Goal: Entertainment & Leisure: Browse casually

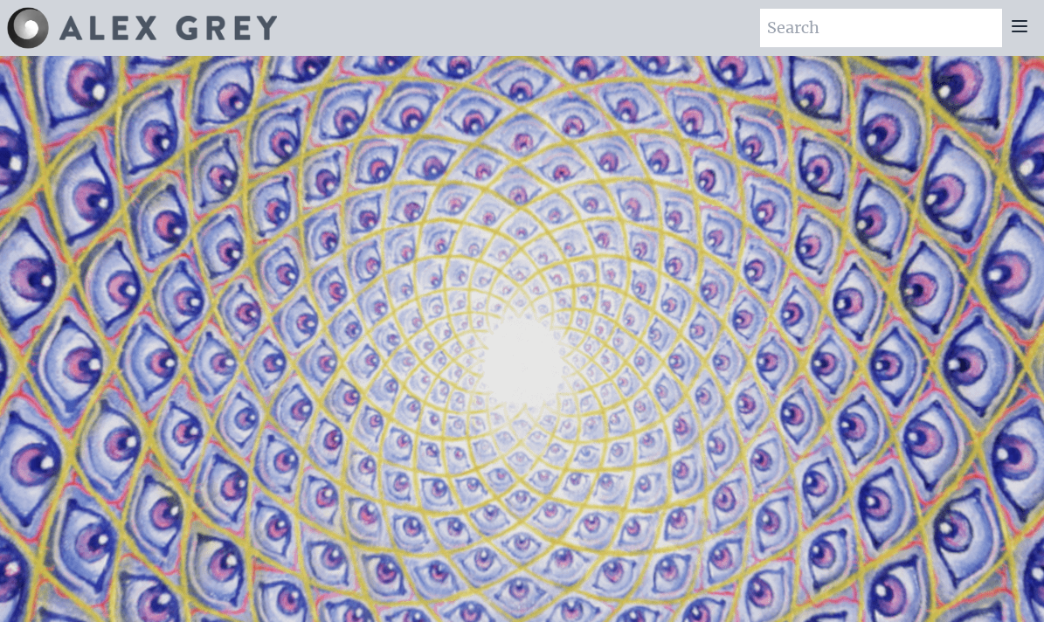
click at [1017, 24] on icon at bounding box center [1019, 26] width 21 height 21
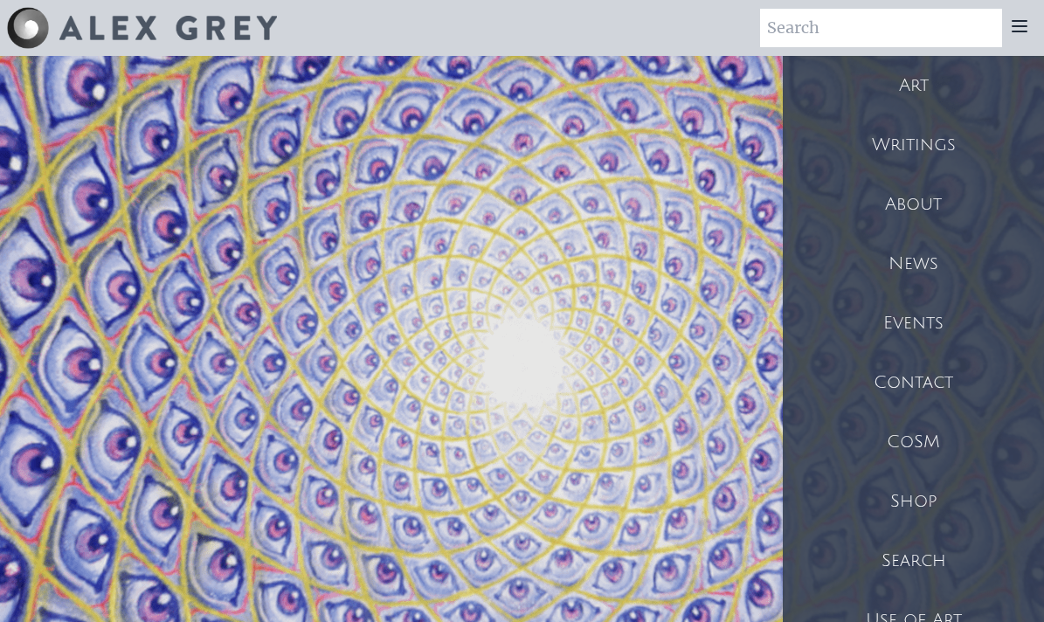
click at [912, 83] on div "Art" at bounding box center [913, 85] width 261 height 59
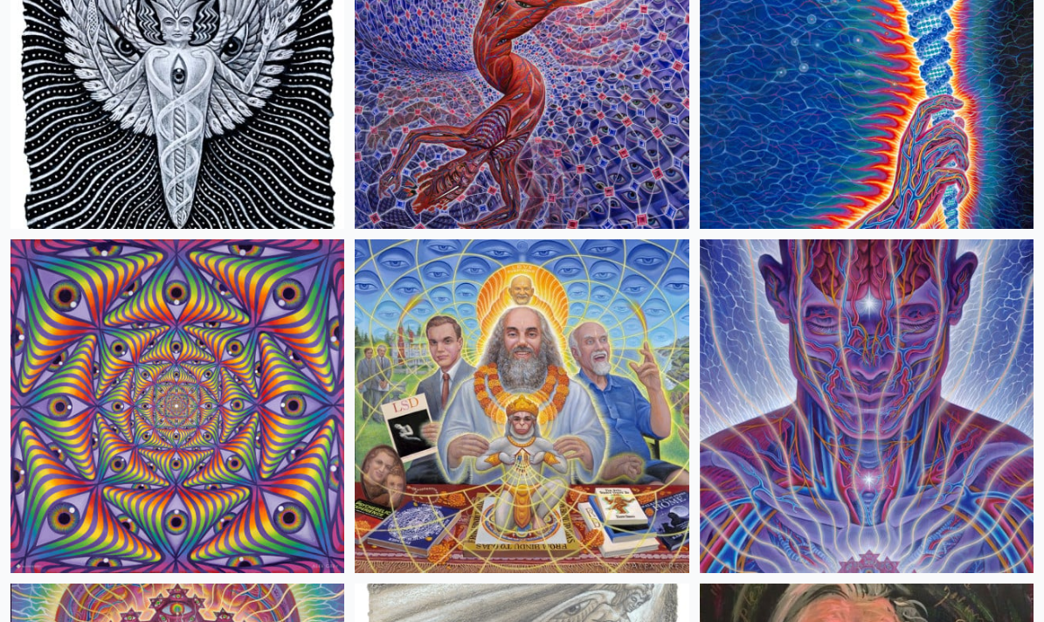
scroll to position [3094, 0]
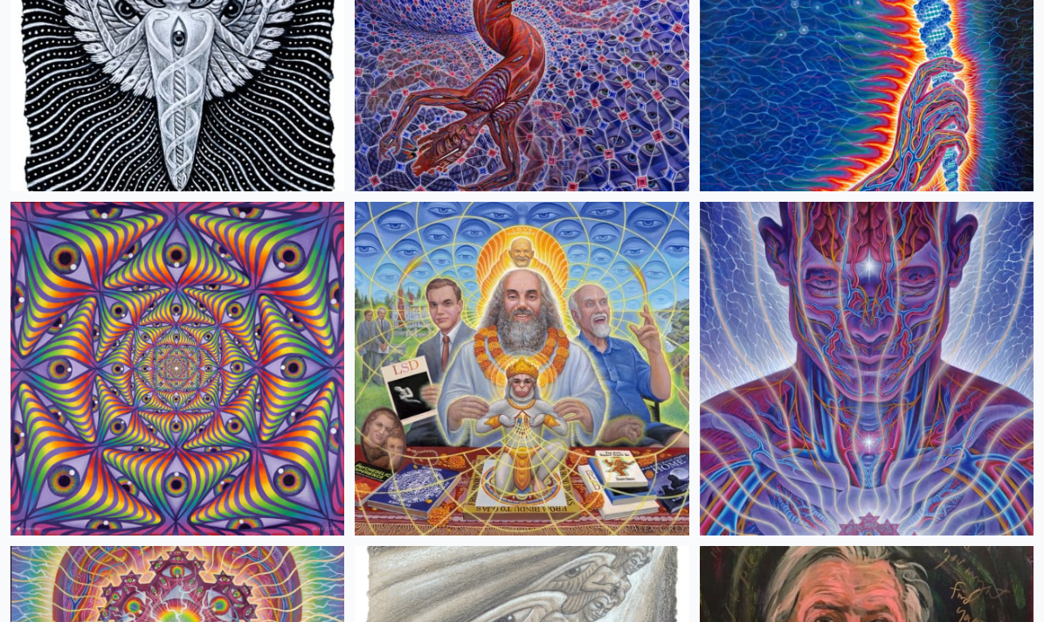
click at [888, 371] on img at bounding box center [867, 369] width 334 height 334
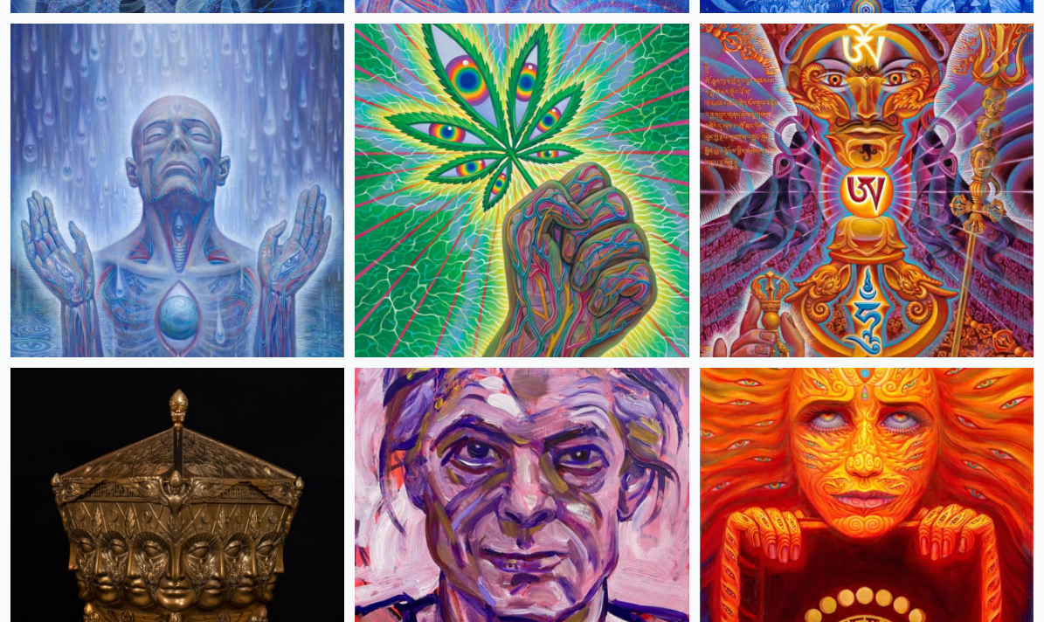
scroll to position [4295, 0]
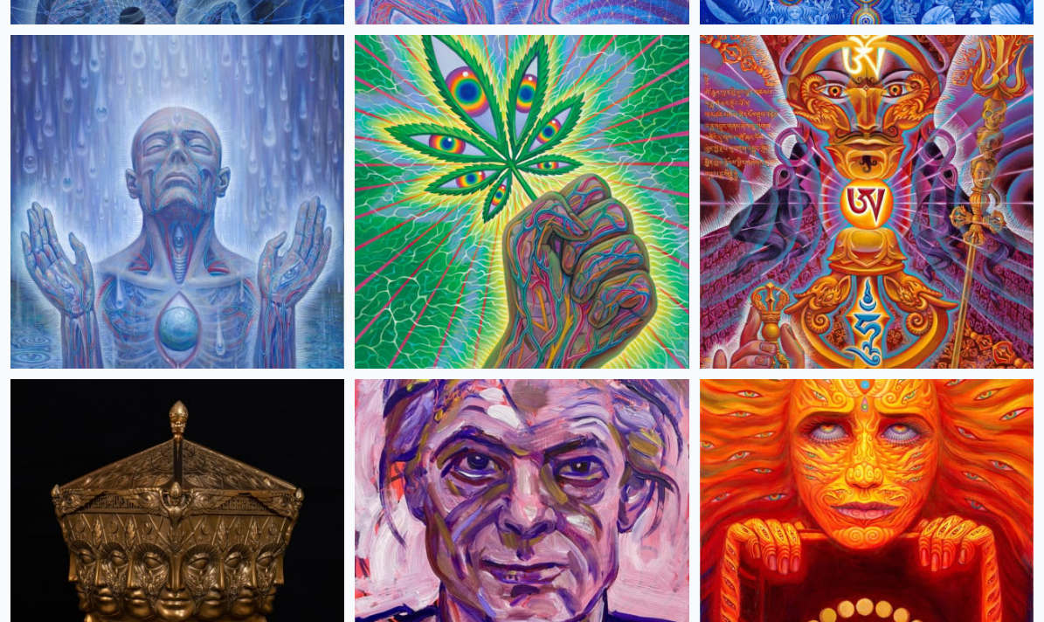
click at [243, 203] on img at bounding box center [177, 202] width 334 height 334
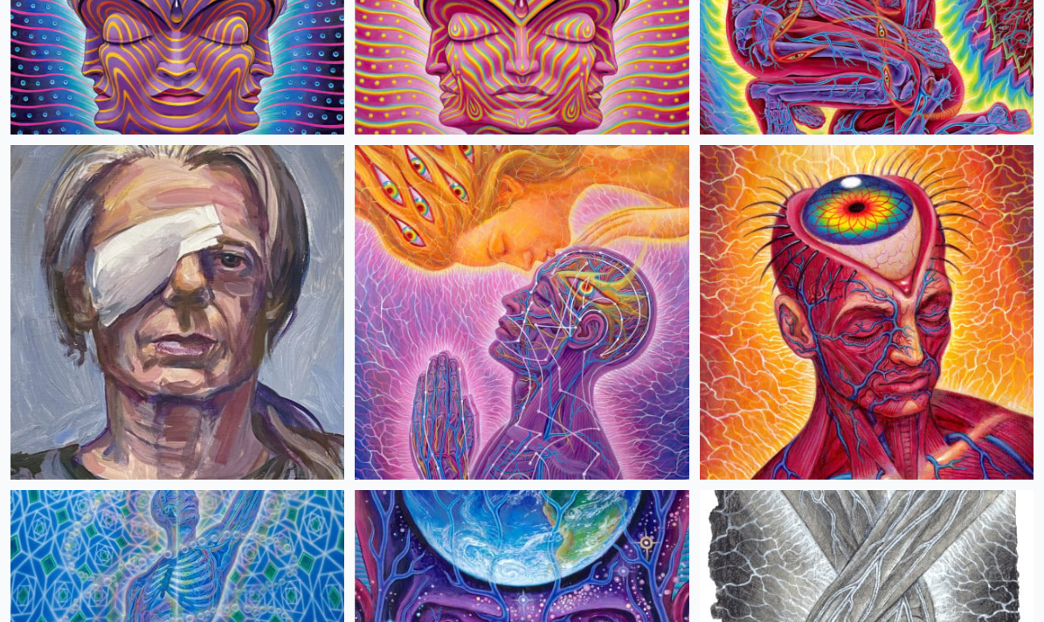
scroll to position [6255, 0]
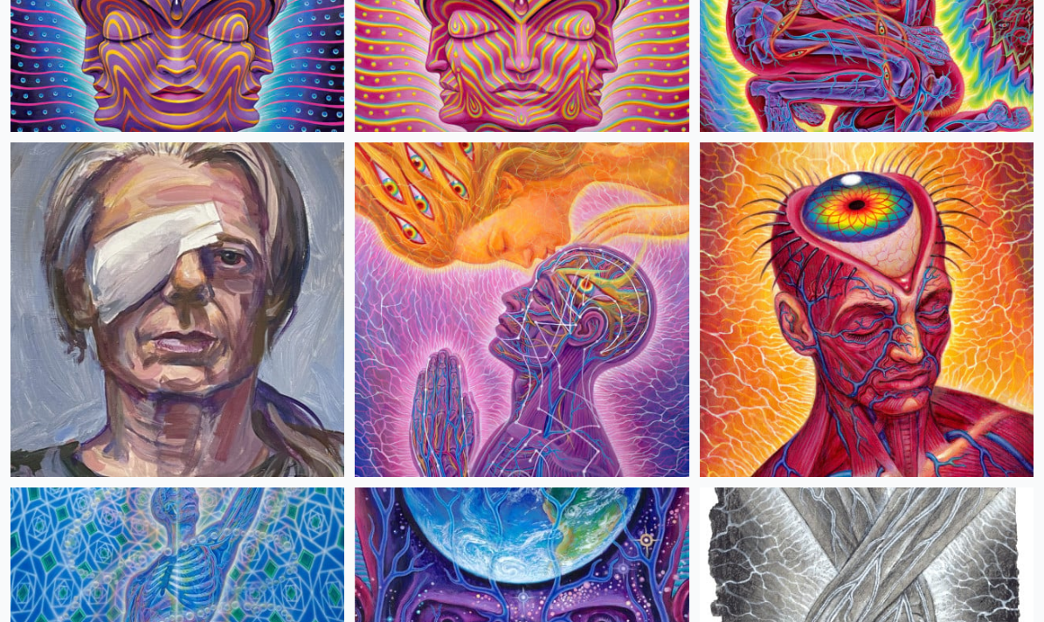
click at [819, 308] on img at bounding box center [867, 309] width 334 height 334
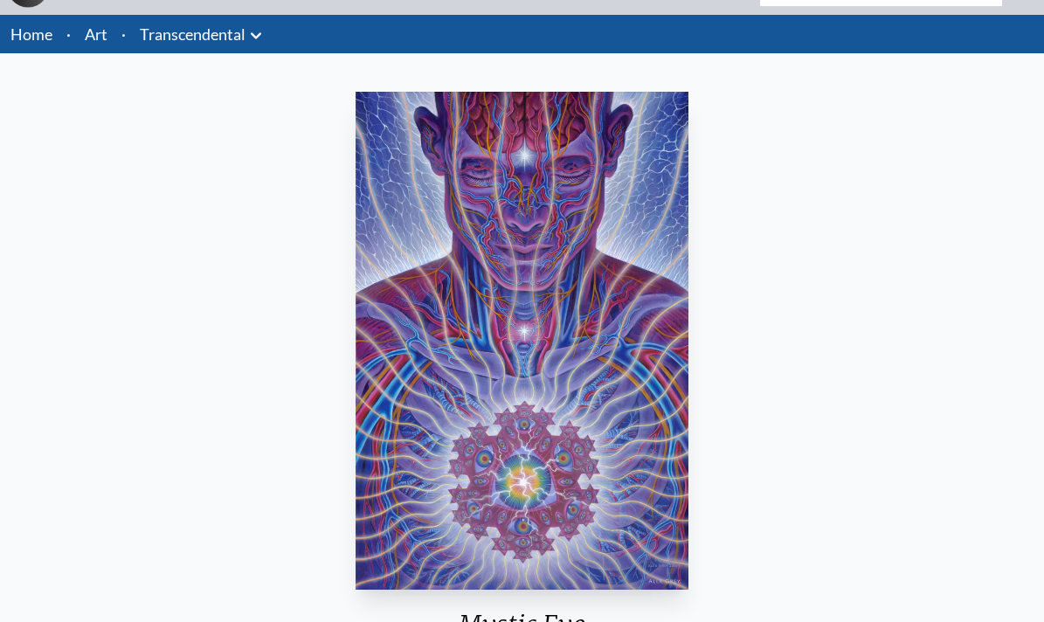
scroll to position [41, 0]
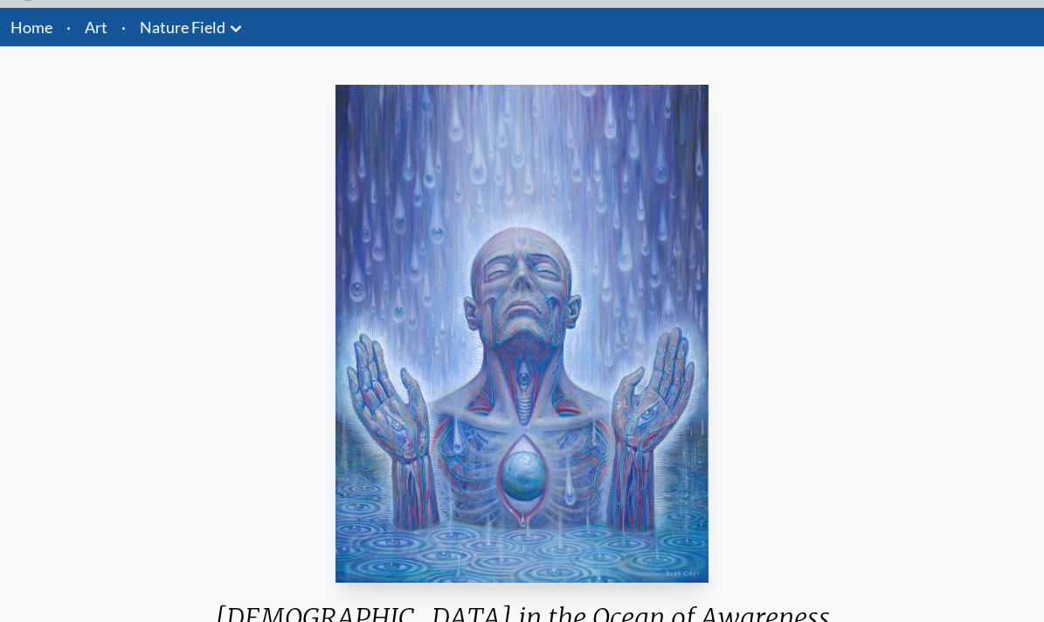
scroll to position [47, 0]
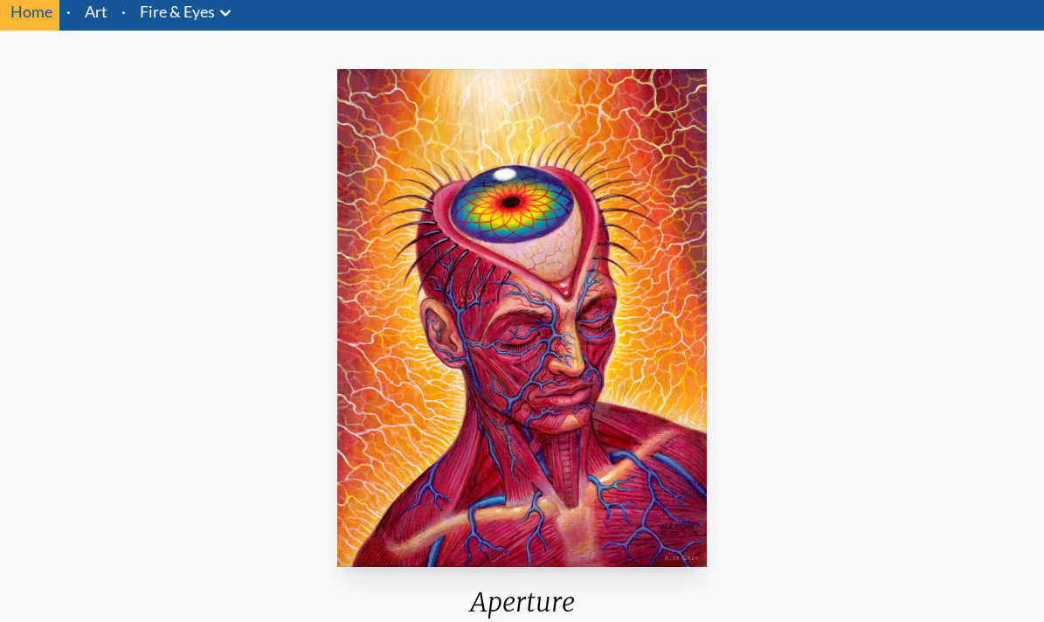
scroll to position [52, 0]
